Goal: Find specific page/section: Find specific page/section

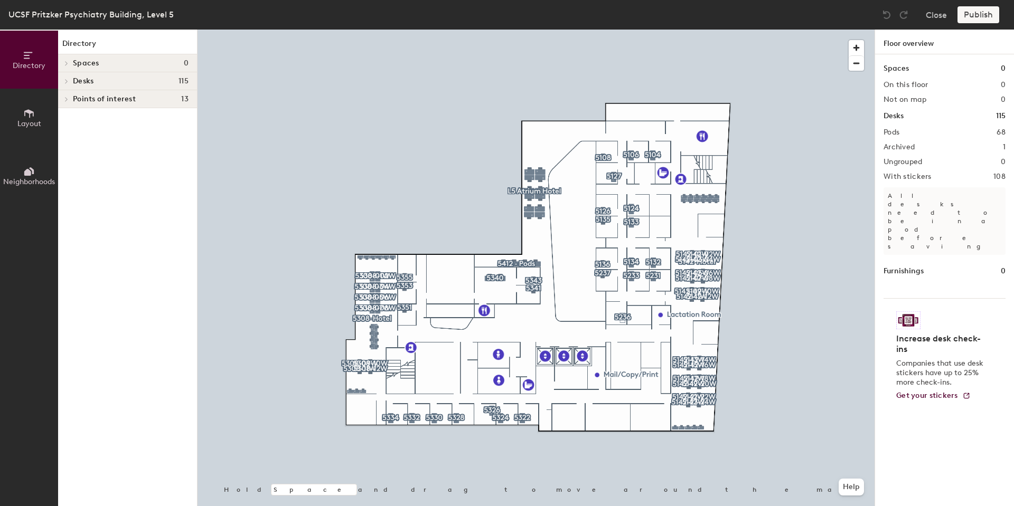
click at [104, 81] on h4 "Desks 115" at bounding box center [131, 81] width 116 height 8
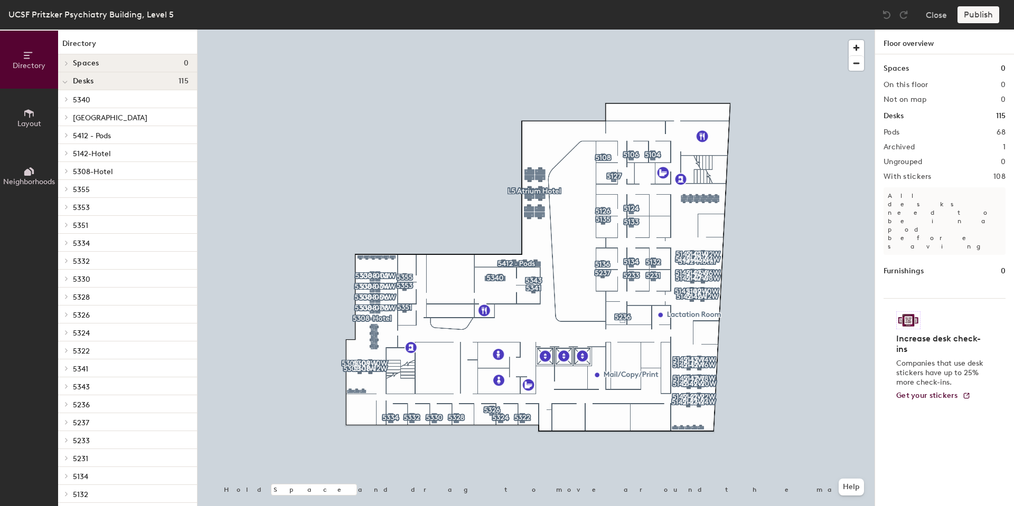
click at [105, 257] on p "5332" at bounding box center [131, 261] width 116 height 14
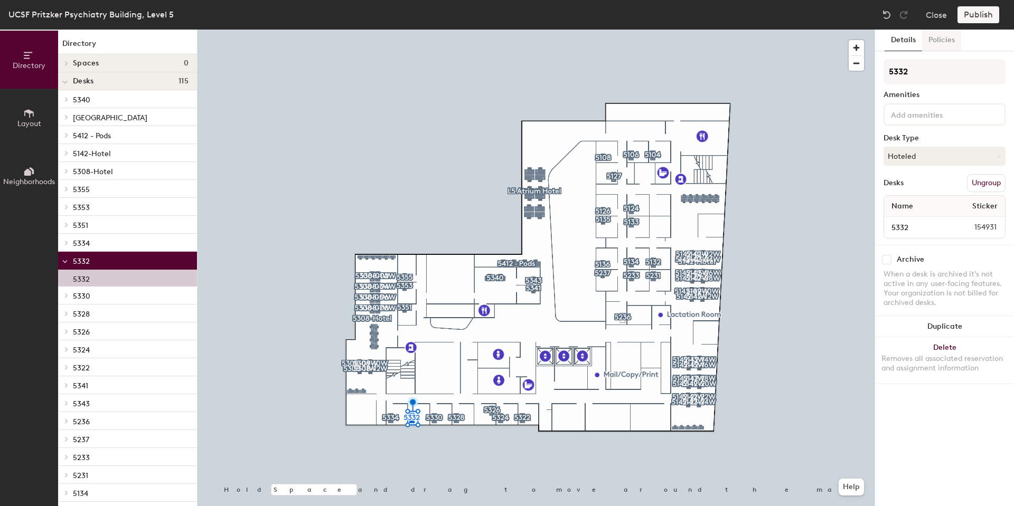
click at [939, 45] on button "Policies" at bounding box center [941, 41] width 39 height 22
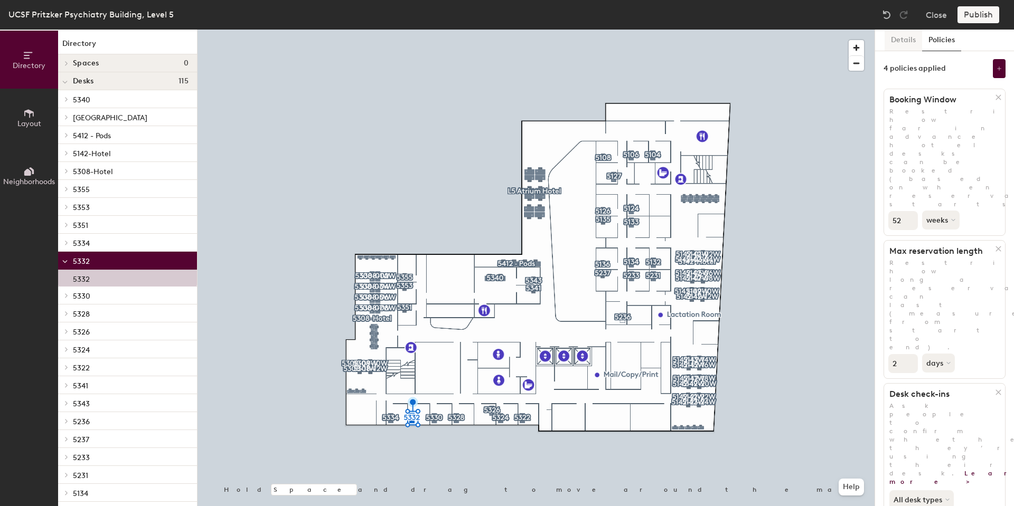
click at [906, 44] on button "Details" at bounding box center [902, 41] width 37 height 22
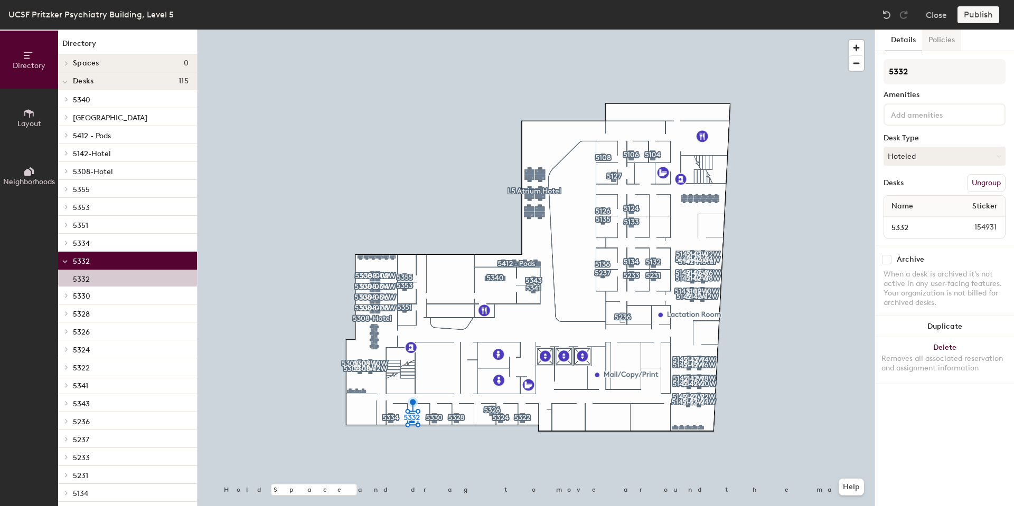
click at [936, 39] on button "Policies" at bounding box center [941, 41] width 39 height 22
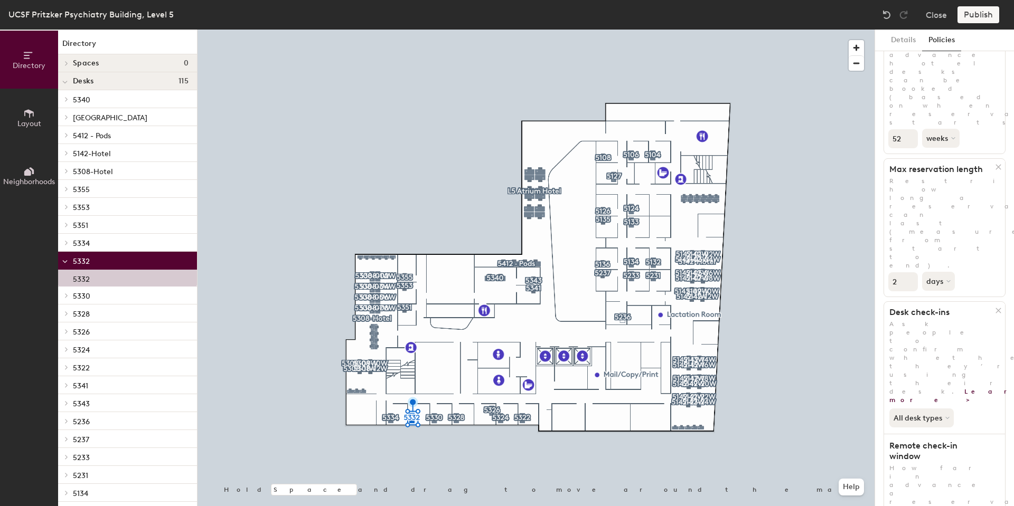
scroll to position [107, 0]
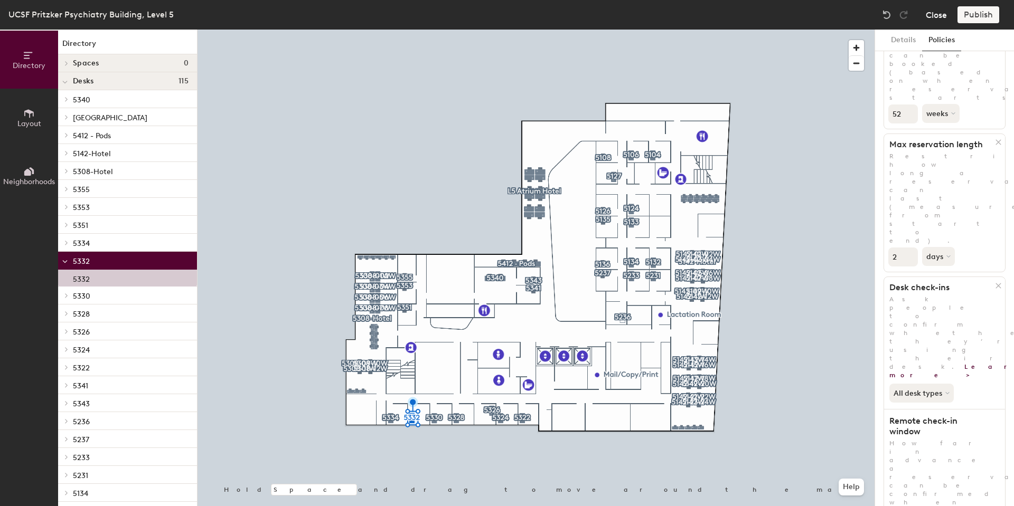
click at [944, 15] on button "Close" at bounding box center [936, 14] width 21 height 17
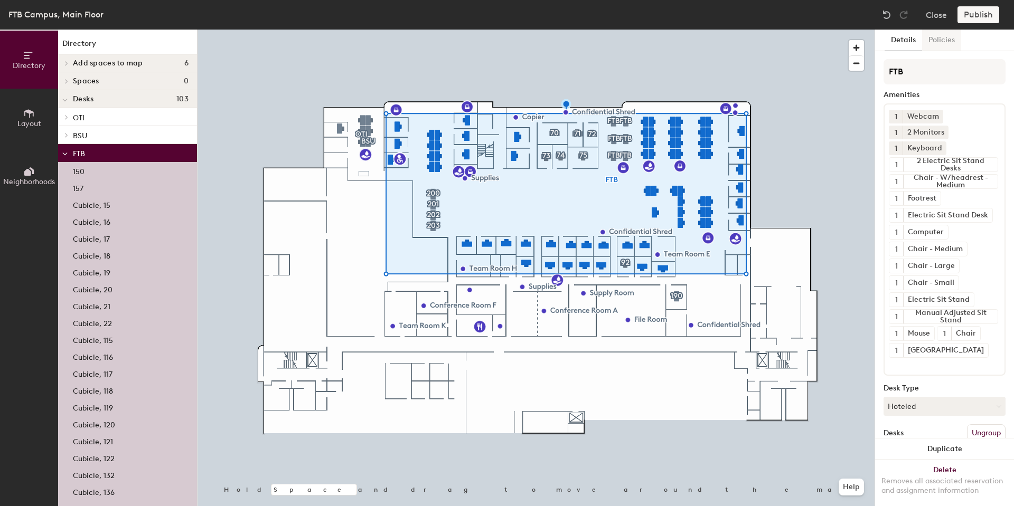
click at [945, 32] on button "Policies" at bounding box center [941, 41] width 39 height 22
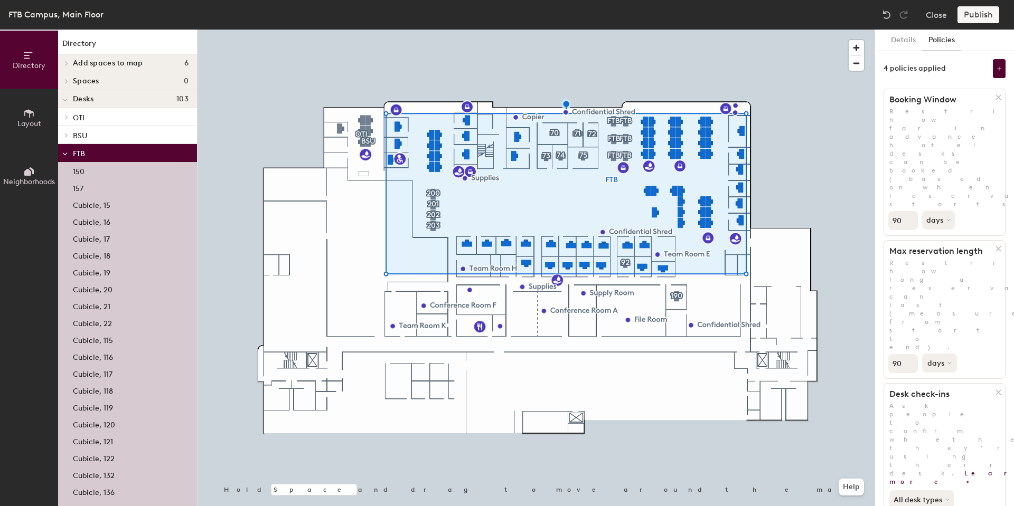
scroll to position [81, 0]
